Goal: Task Accomplishment & Management: Manage account settings

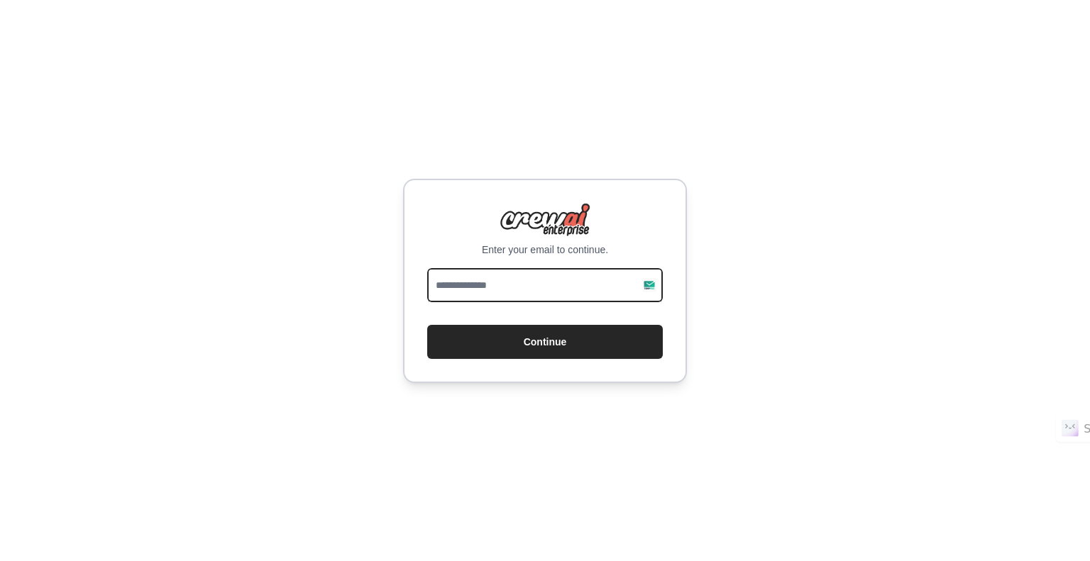
click at [512, 280] on input "email" at bounding box center [545, 285] width 236 height 34
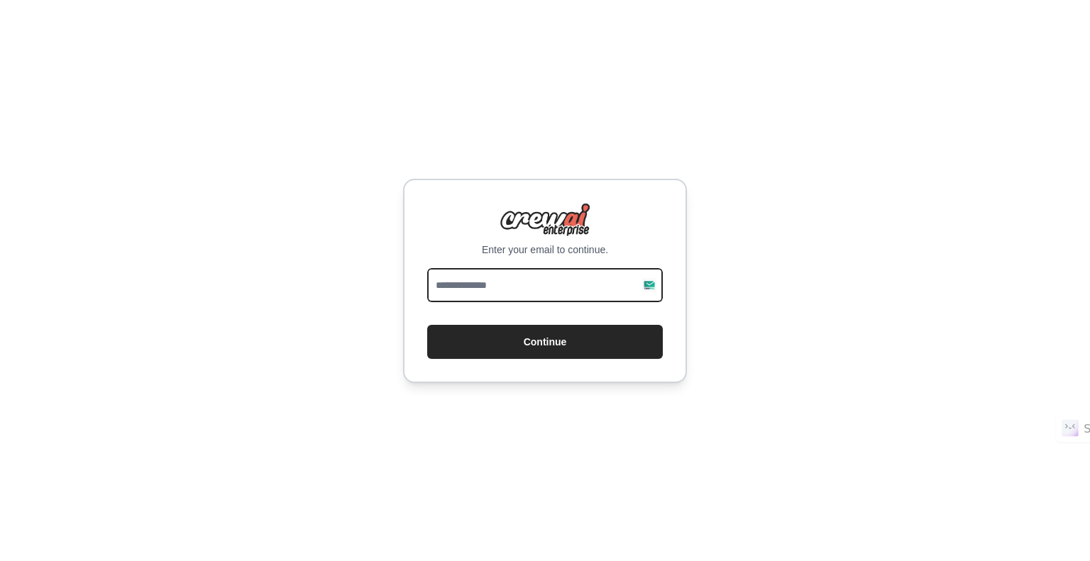
click at [512, 280] on input "email" at bounding box center [545, 285] width 236 height 34
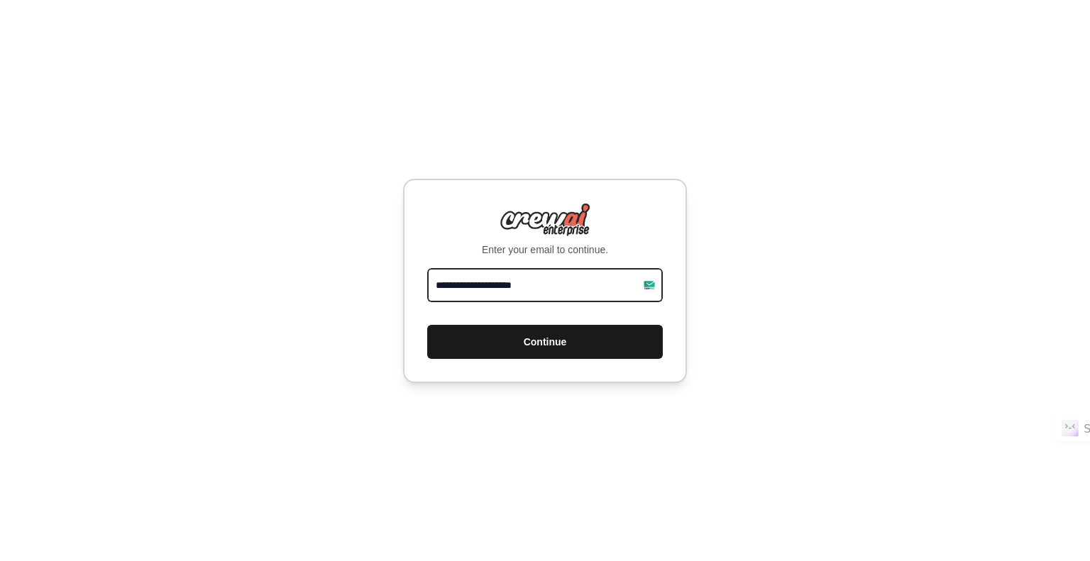
type input "**********"
click at [541, 339] on button "Continue" at bounding box center [545, 342] width 236 height 34
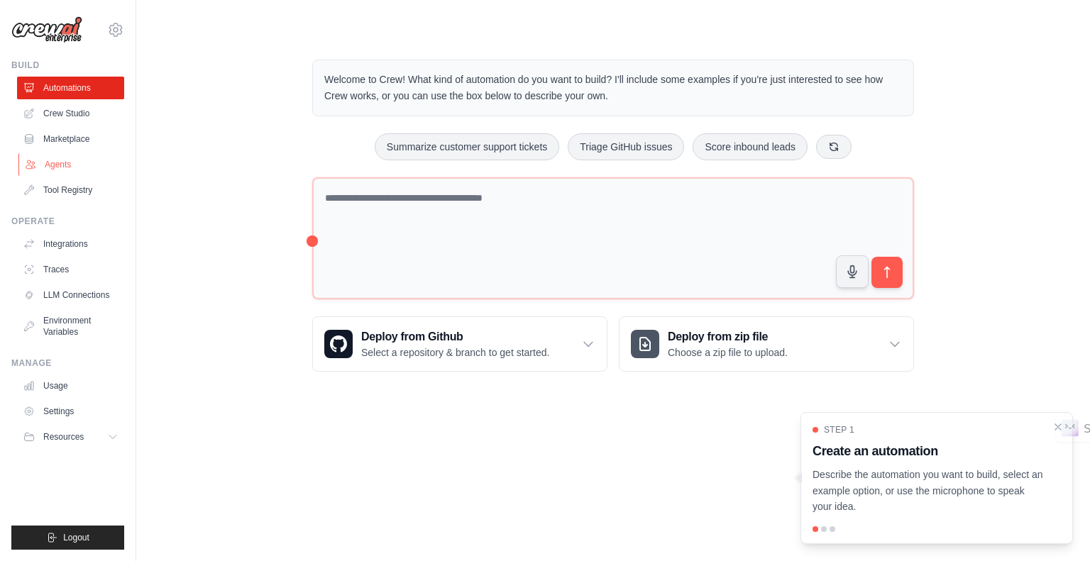
click at [63, 160] on link "Agents" at bounding box center [71, 164] width 107 height 23
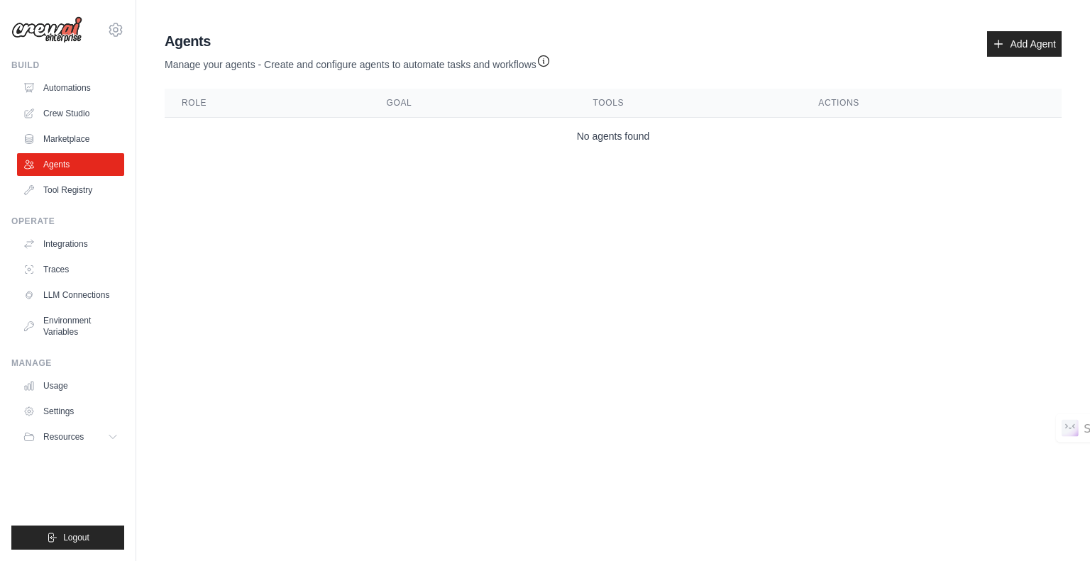
click at [234, 235] on body "[EMAIL_ADDRESS][DOMAIN_NAME] Settings Build Automations Crew Studio" at bounding box center [545, 280] width 1090 height 561
click at [715, 26] on div "Agents Manage your agents - Create and configure agents to automate tasks and w…" at bounding box center [613, 93] width 908 height 135
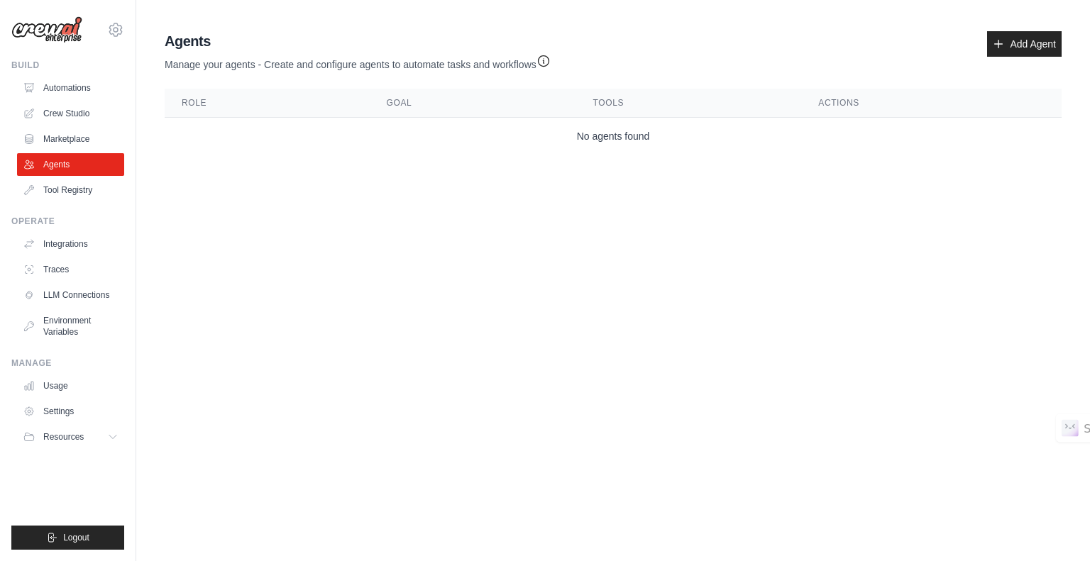
drag, startPoint x: 908, startPoint y: 6, endPoint x: 1044, endPoint y: 101, distance: 166.6
click at [1044, 101] on th "Actions" at bounding box center [931, 103] width 260 height 29
